Goal: Check status

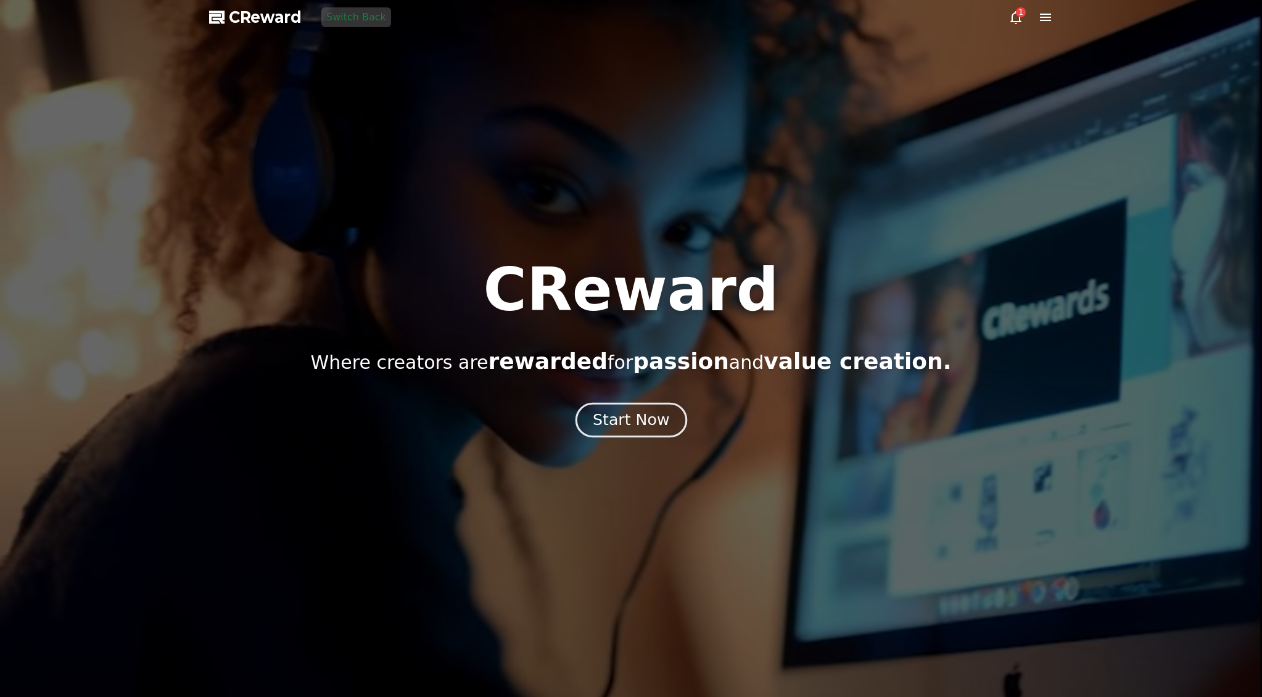
click at [630, 416] on div "Start Now" at bounding box center [631, 420] width 76 height 21
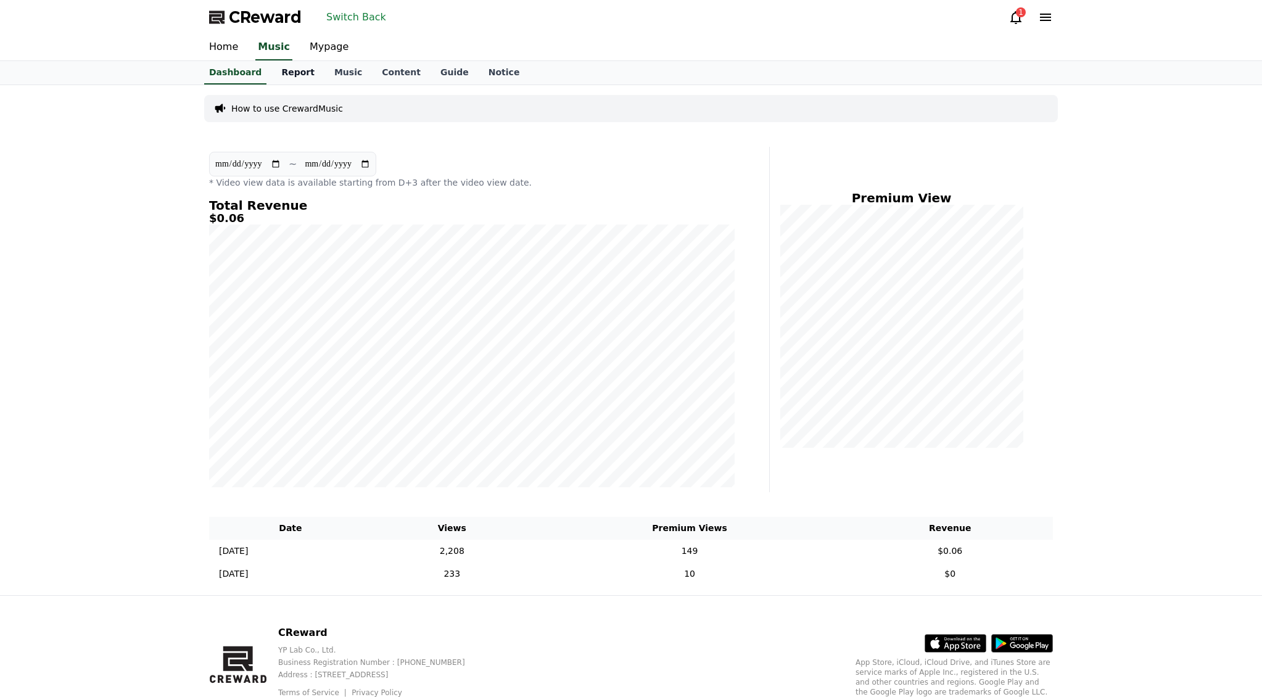
click at [295, 78] on link "Report" at bounding box center [297, 72] width 53 height 23
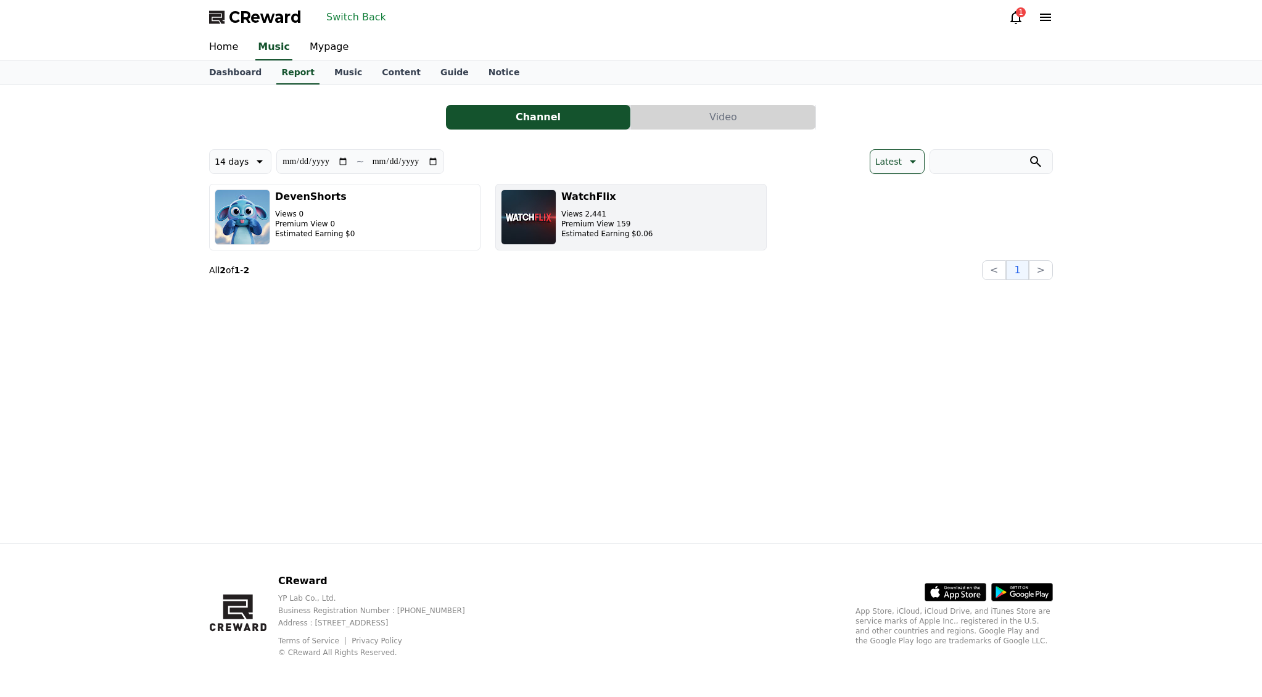
click at [685, 208] on button "WatchFlix Views 2,441 Premium View 159 Estimated Earning $0.06" at bounding box center [630, 217] width 271 height 67
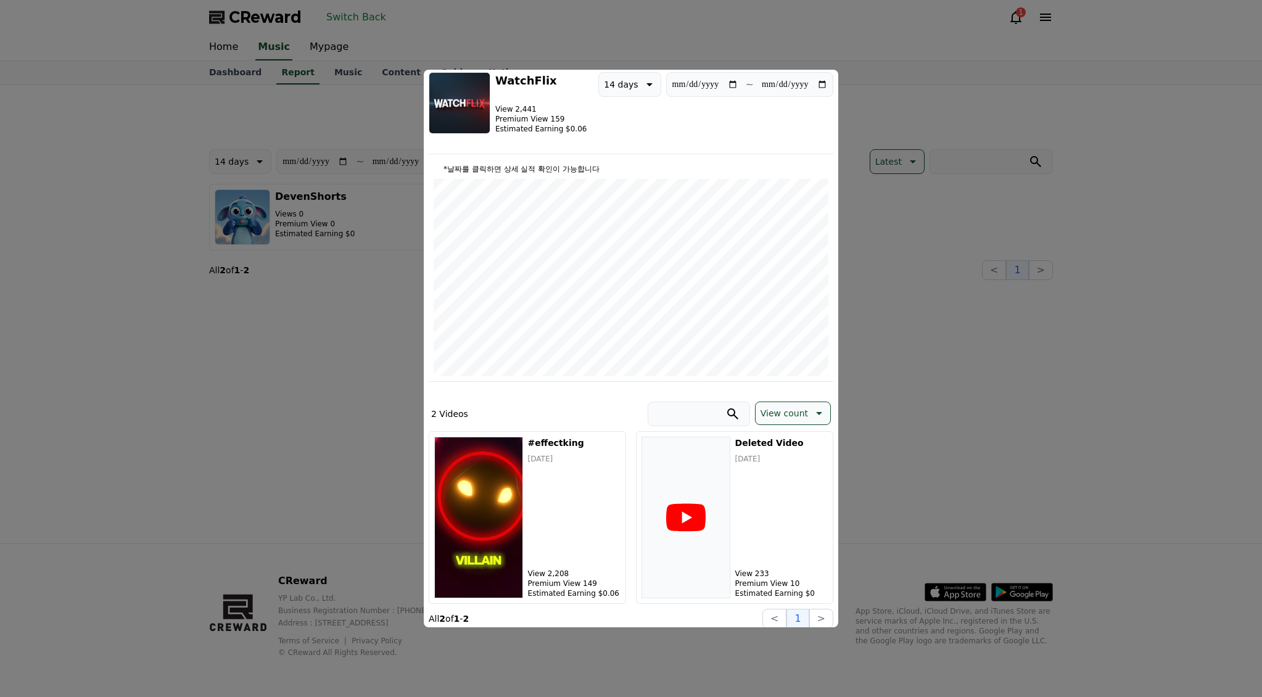
scroll to position [53, 0]
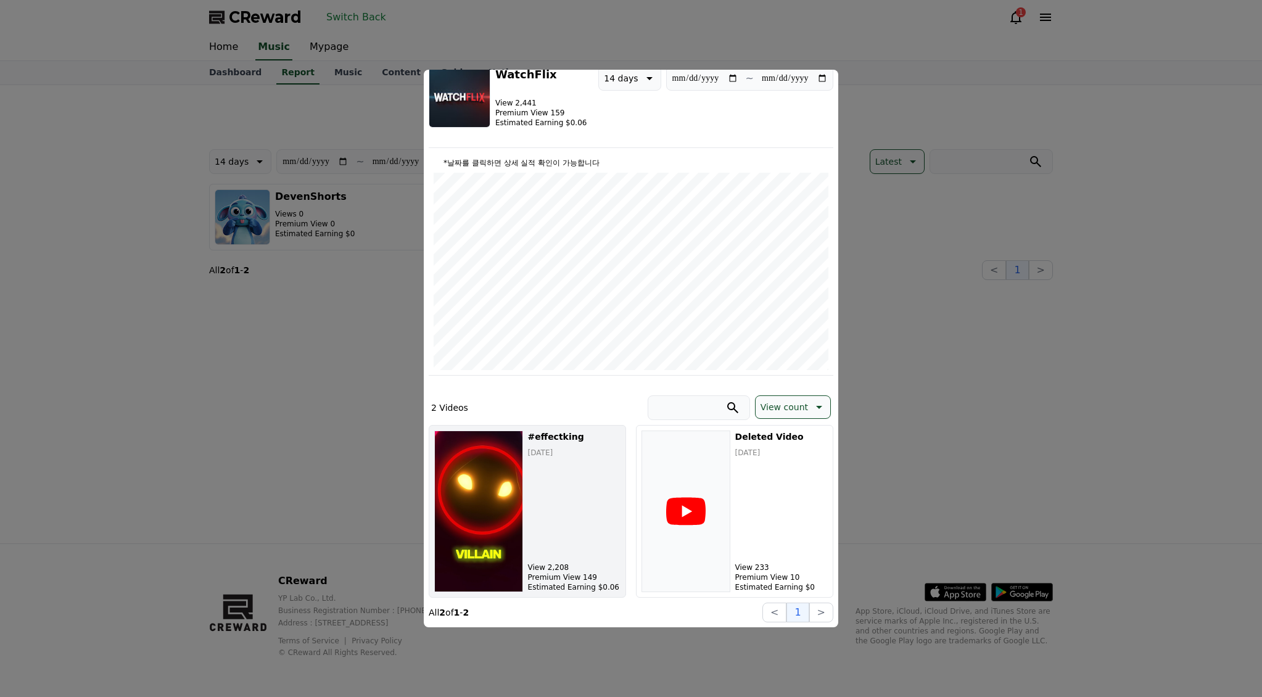
click at [565, 480] on div "#effectking [DATE] View 2,208 Premium View 149 Estimated Earning $0.06" at bounding box center [574, 512] width 93 height 162
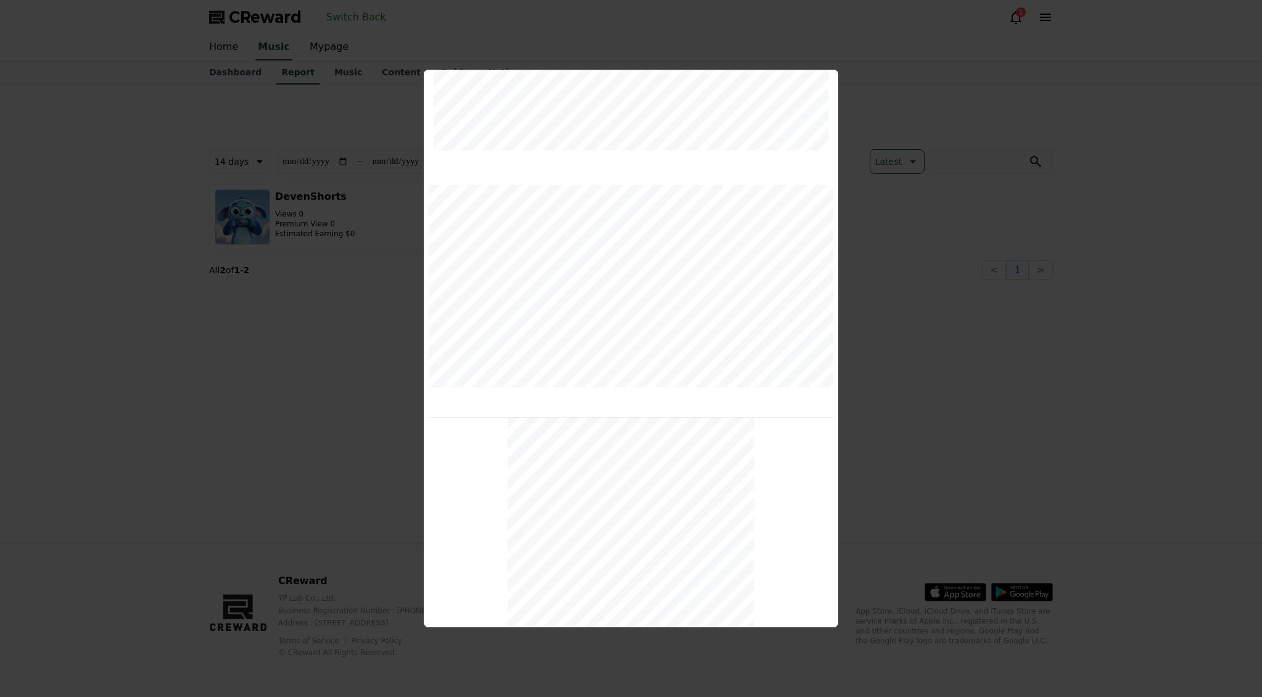
scroll to position [323, 0]
click at [915, 397] on button "close modal" at bounding box center [631, 348] width 1262 height 697
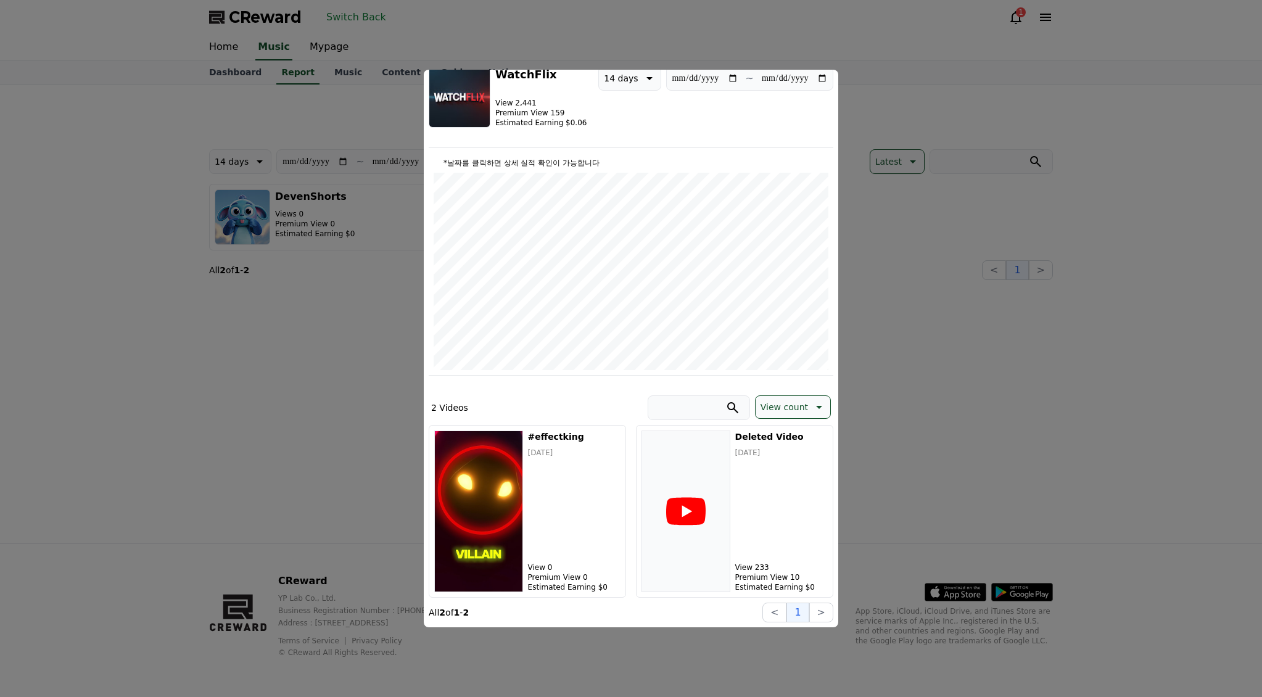
click at [383, 313] on button "close modal" at bounding box center [631, 348] width 1262 height 697
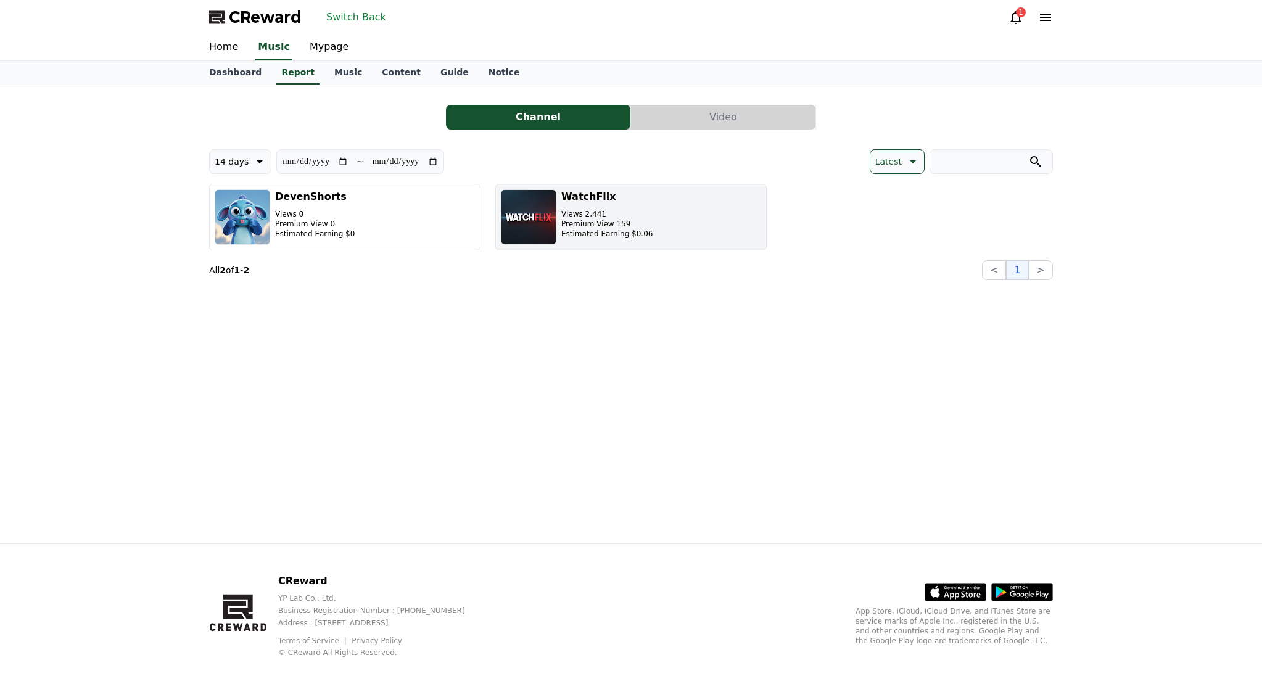
click at [579, 202] on h3 "WatchFlix" at bounding box center [606, 196] width 91 height 15
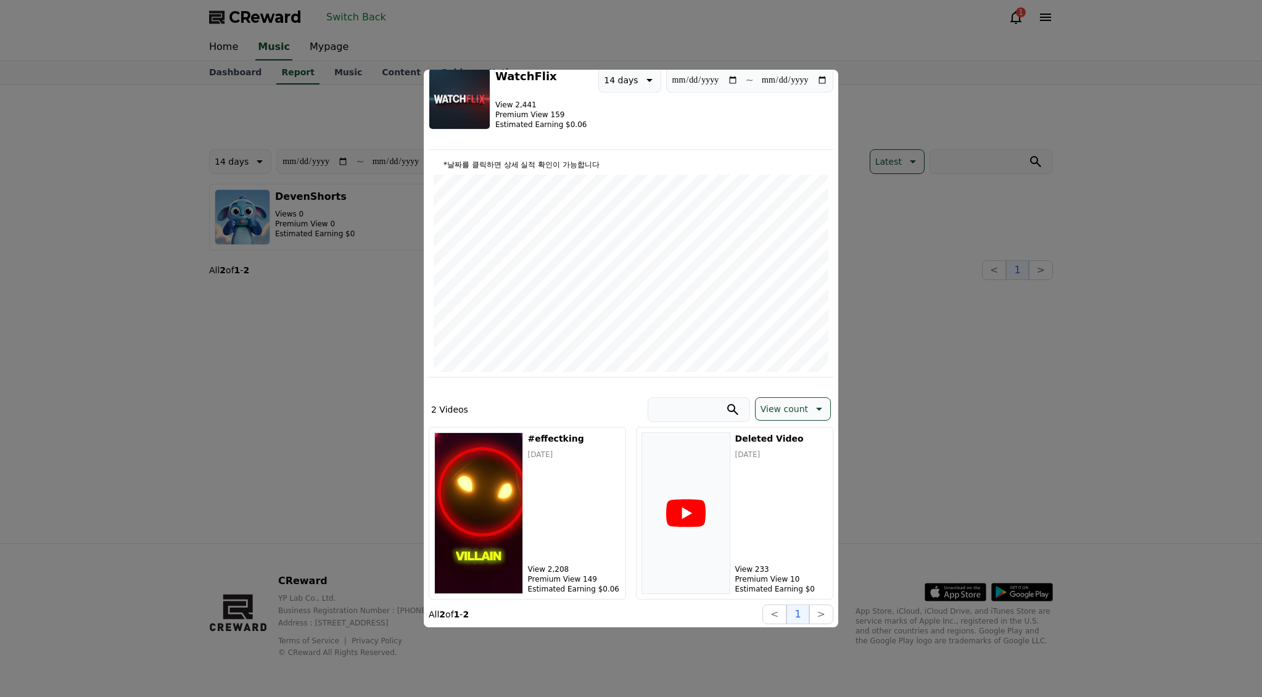
scroll to position [53, 0]
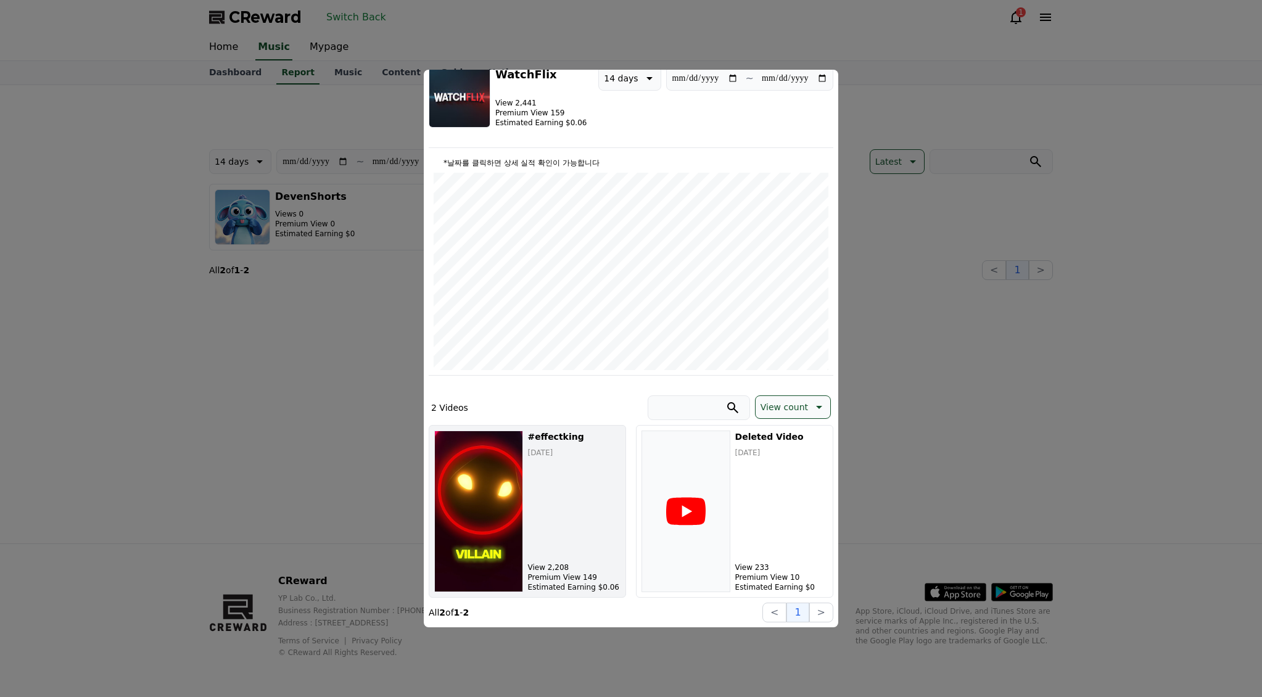
click at [554, 479] on div "#effectking [DATE] View 2,208 Premium View 149 Estimated Earning $0.06" at bounding box center [574, 512] width 93 height 162
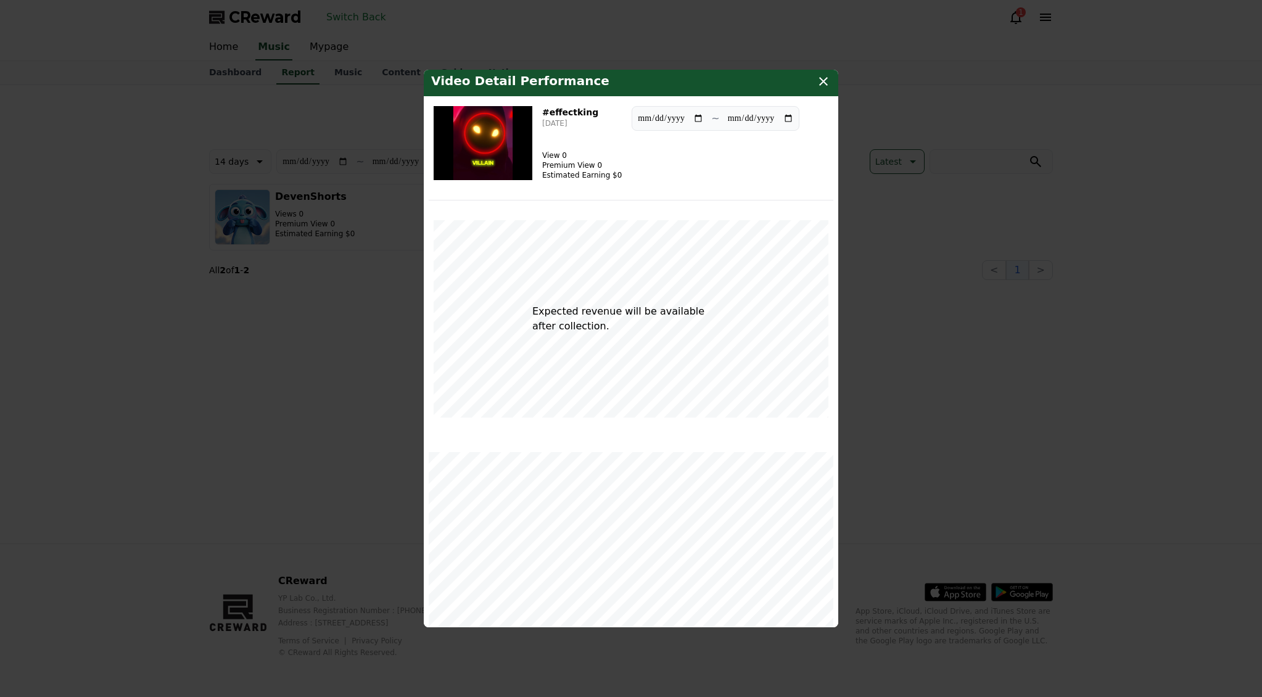
scroll to position [0, 0]
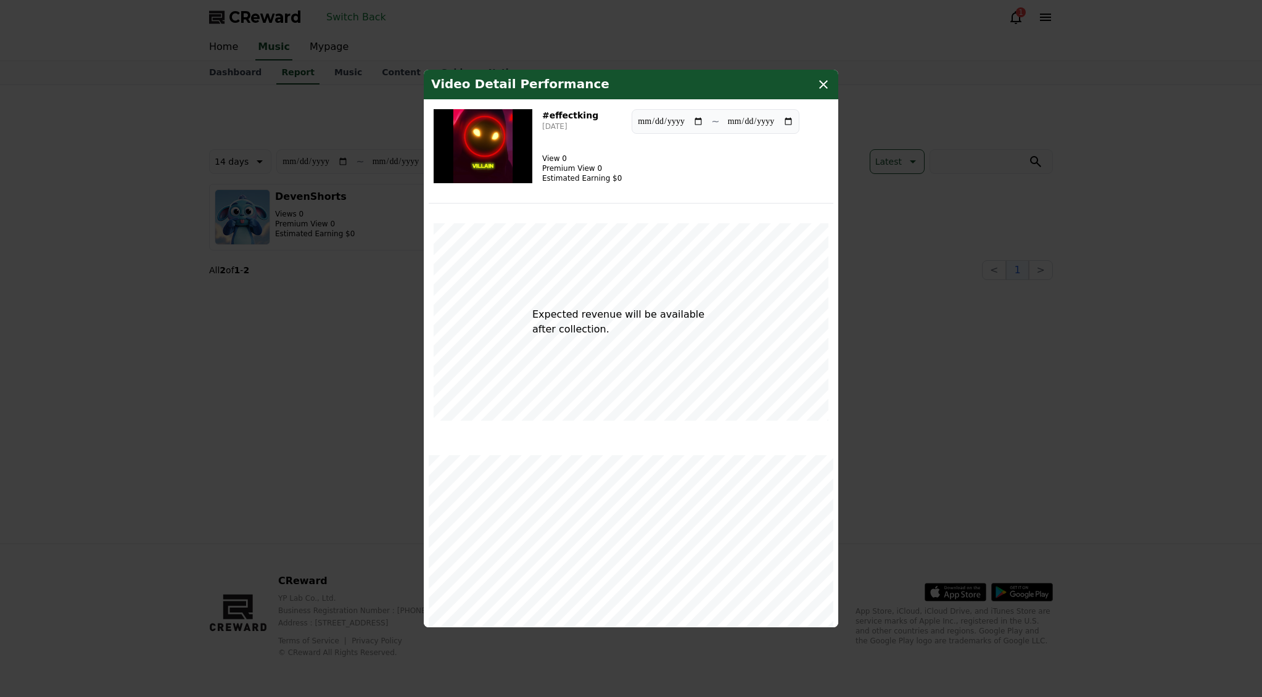
click at [482, 153] on img "modal" at bounding box center [483, 146] width 99 height 74
click at [814, 79] on div "Video Detail Performance" at bounding box center [631, 85] width 415 height 30
click at [352, 24] on button "close modal" at bounding box center [631, 348] width 1262 height 697
click at [360, 19] on button "close modal" at bounding box center [631, 348] width 1262 height 697
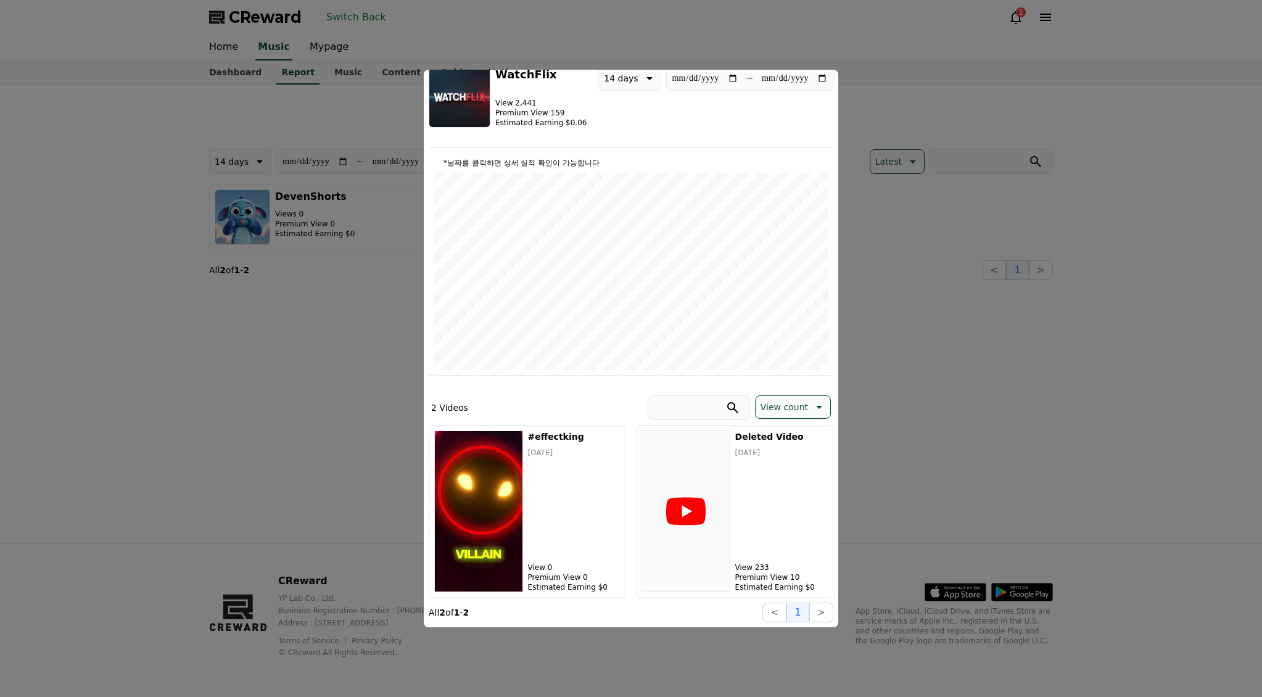
click at [356, 15] on button "Switch Back" at bounding box center [356, 17] width 70 height 20
